Goal: Find specific page/section: Find specific page/section

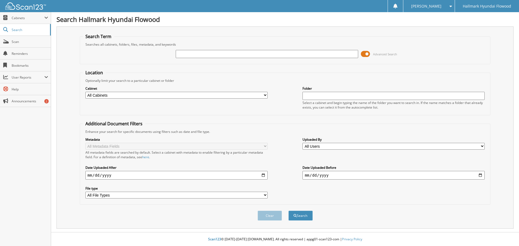
click at [202, 55] on input "text" at bounding box center [267, 54] width 182 height 8
type input "061501"
click at [300, 216] on button "Search" at bounding box center [300, 216] width 24 height 10
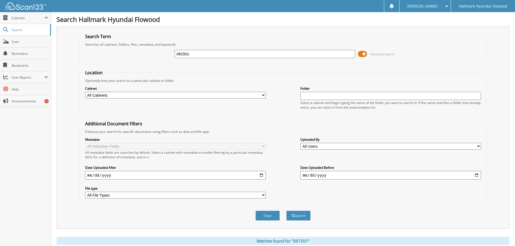
click at [176, 53] on input "061501" at bounding box center [265, 54] width 180 height 8
type input "H061501"
click at [297, 216] on button "Search" at bounding box center [298, 216] width 24 height 10
type input "LH061501"
click at [303, 216] on button "Search" at bounding box center [298, 216] width 24 height 10
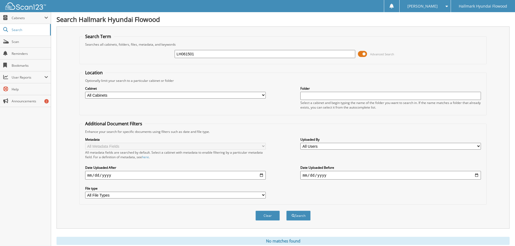
click at [265, 93] on select "All Cabinets CAR DEALS CAR DEALS GENESIS CAR DEALS NORTH NORTH SERVICE RO PARTS…" at bounding box center [175, 95] width 180 height 7
select select "36101"
click at [85, 92] on select "All Cabinets CAR DEALS CAR DEALS GENESIS CAR DEALS NORTH NORTH SERVICE RO PARTS…" at bounding box center [175, 95] width 180 height 7
drag, startPoint x: 226, startPoint y: 53, endPoint x: 168, endPoint y: 50, distance: 57.9
click at [168, 50] on div "LH061501 Advanced Search" at bounding box center [282, 54] width 401 height 15
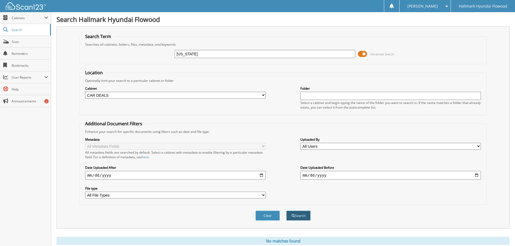
type input "WASHINGTON"
click at [296, 215] on button "Search" at bounding box center [298, 216] width 24 height 10
drag, startPoint x: 216, startPoint y: 53, endPoint x: 176, endPoint y: 49, distance: 40.5
click at [176, 49] on div "[US_STATE] Advanced Search" at bounding box center [282, 54] width 401 height 15
type input "061501"
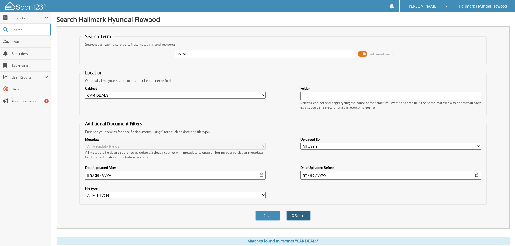
click at [296, 218] on button "Search" at bounding box center [298, 216] width 24 height 10
drag, startPoint x: 201, startPoint y: 53, endPoint x: 168, endPoint y: 52, distance: 32.7
click at [168, 52] on div "061501 Advanced Search" at bounding box center [282, 54] width 401 height 15
type input "WASHINGTON, CHARITY"
click at [306, 219] on button "Search" at bounding box center [298, 216] width 24 height 10
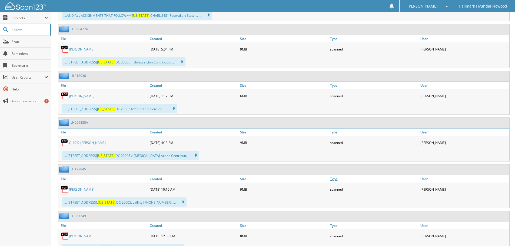
scroll to position [320, 0]
